Goal: Navigation & Orientation: Find specific page/section

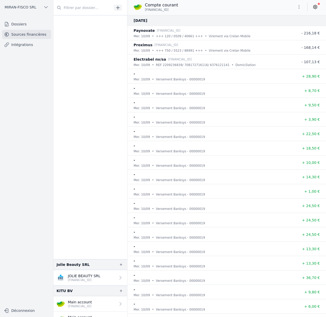
scroll to position [1294, 0]
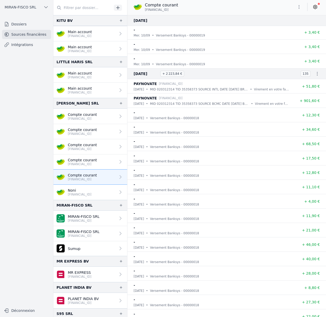
click at [45, 8] on icon "button" at bounding box center [45, 7] width 5 height 5
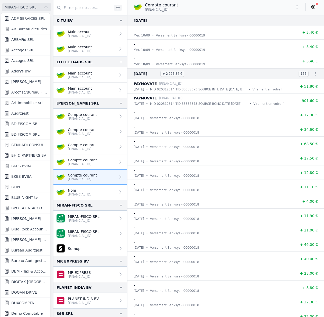
click at [45, 8] on div at bounding box center [162, 158] width 324 height 317
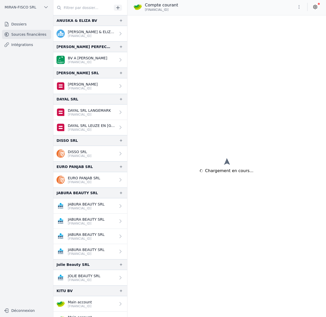
click at [35, 7] on span "MIRAN-FISCO SRL" at bounding box center [21, 7] width 32 height 5
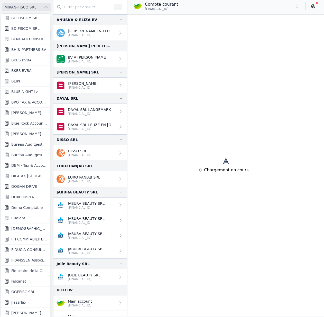
scroll to position [147, 0]
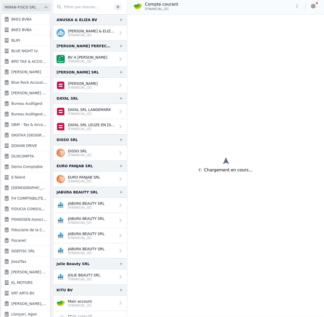
click at [26, 219] on span "FRANSSEN Associés" at bounding box center [29, 219] width 36 height 5
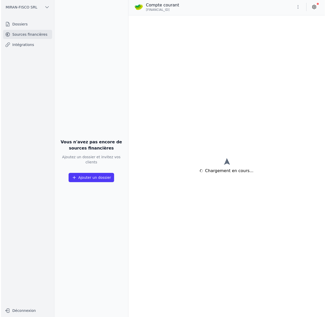
scroll to position [0, 0]
click at [32, 24] on link "Dossiers" at bounding box center [26, 23] width 49 height 9
click at [22, 23] on link "Dossiers" at bounding box center [26, 23] width 49 height 9
click at [15, 46] on link "Intégrations" at bounding box center [26, 44] width 49 height 9
click at [87, 113] on div "Vous n'avez pas encore de sources financières Ajoutez un dossier et invitez vos…" at bounding box center [90, 158] width 74 height 317
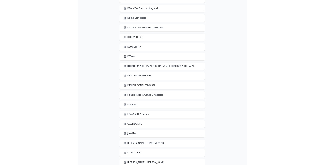
scroll to position [458, 0]
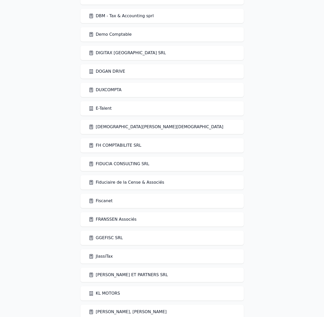
click at [115, 219] on link "FRANSSEN Associés" at bounding box center [113, 219] width 48 height 6
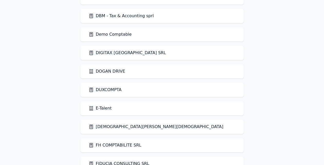
click at [49, 25] on body "Vos sociétés Déconnexion A&P SERVICES SRL AB Bureau d'études" at bounding box center [162, 137] width 324 height 1175
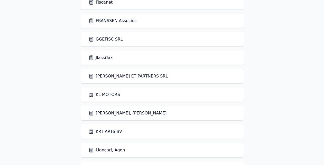
scroll to position [632, 0]
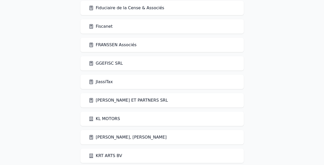
click at [125, 41] on div "FRANSSEN Associés" at bounding box center [161, 45] width 163 height 14
click at [121, 48] on div "FRANSSEN Associés" at bounding box center [161, 45] width 163 height 14
click at [122, 46] on link "FRANSSEN Associés" at bounding box center [113, 45] width 48 height 6
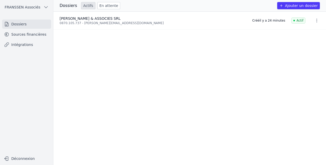
click at [18, 33] on link "Sources financières" at bounding box center [26, 34] width 49 height 9
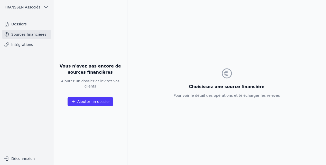
click at [23, 21] on link "Dossiers" at bounding box center [26, 23] width 49 height 9
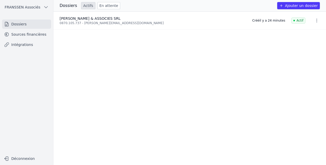
click at [27, 36] on link "Sources financières" at bounding box center [26, 34] width 49 height 9
